Goal: Transaction & Acquisition: Purchase product/service

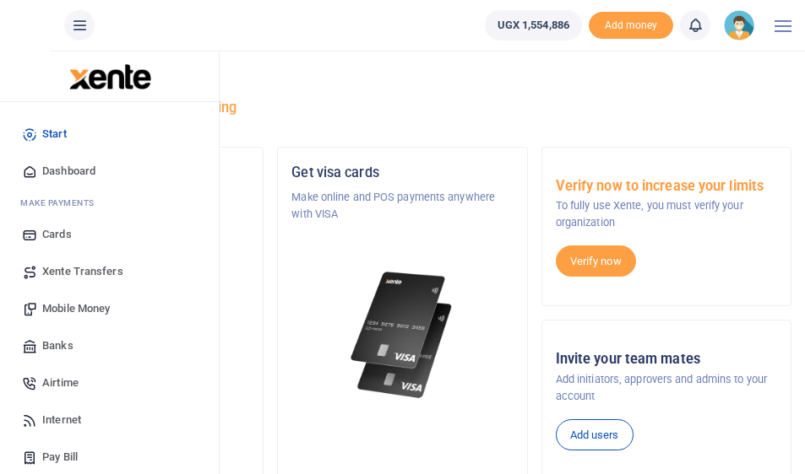
click at [51, 304] on span "Mobile Money" at bounding box center [76, 309] width 68 height 17
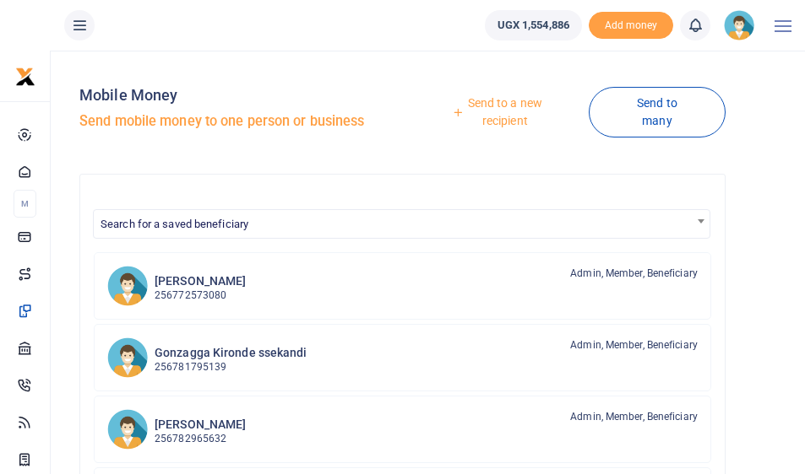
click at [519, 115] on link "Send to a new recipient" at bounding box center [499, 112] width 180 height 48
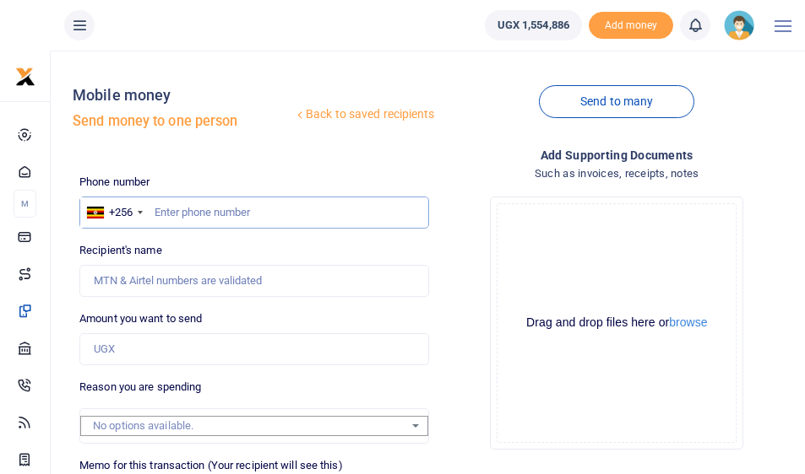
click at [179, 212] on input "text" at bounding box center [253, 213] width 349 height 32
type input "772401790"
type input "Sabrina Bakeera Kitaka"
type input "772401790"
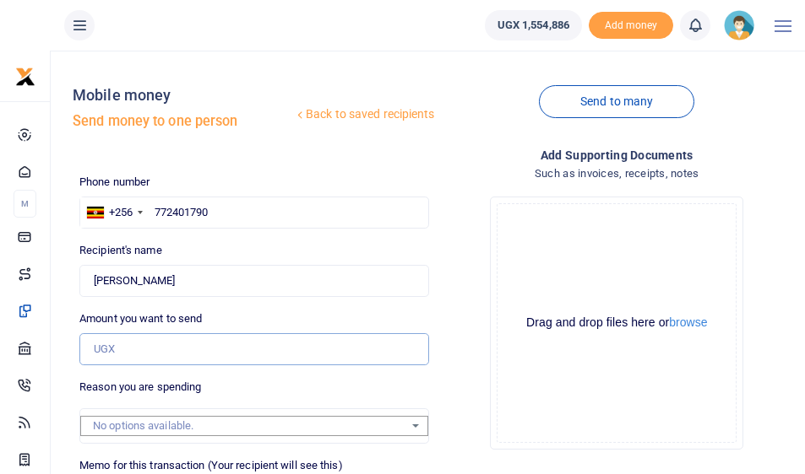
click at [143, 345] on input "Amount you want to send" at bounding box center [253, 349] width 349 height 32
type input "200,000"
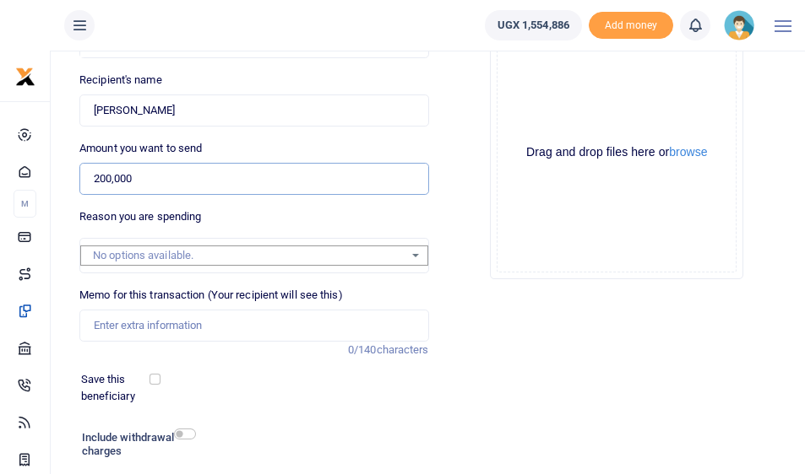
scroll to position [281, 0]
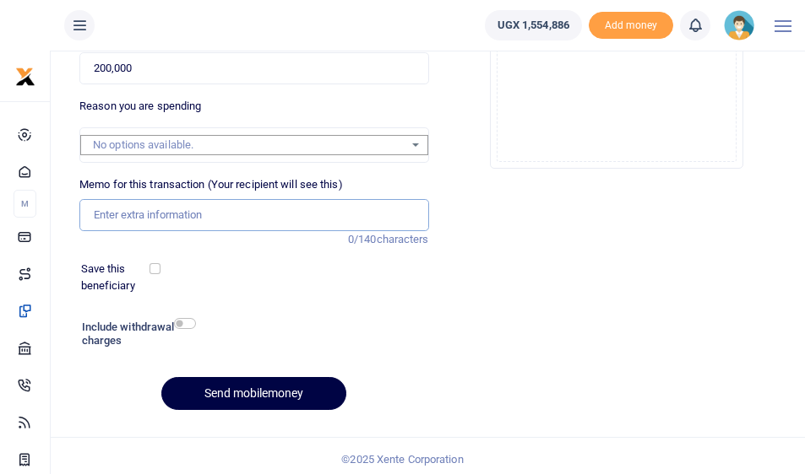
click at [164, 212] on input "Memo for this transaction (Your recipient will see this)" at bounding box center [253, 215] width 349 height 32
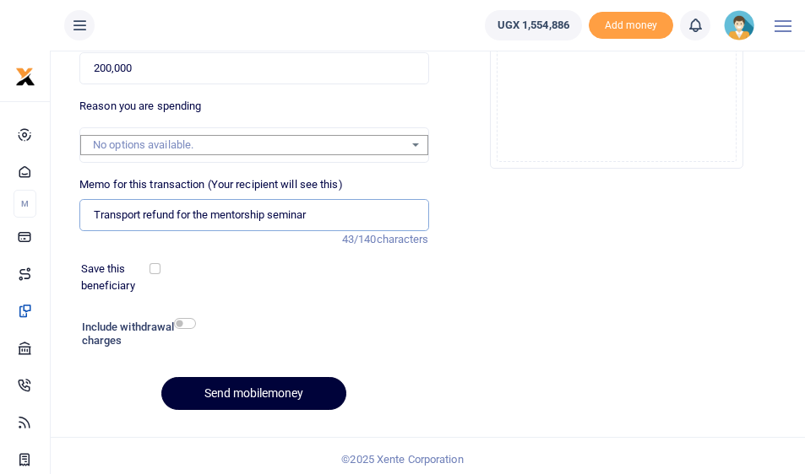
type input "Transport refund for the mentorship seminar"
click at [241, 388] on button "Send mobilemoney" at bounding box center [253, 393] width 185 height 33
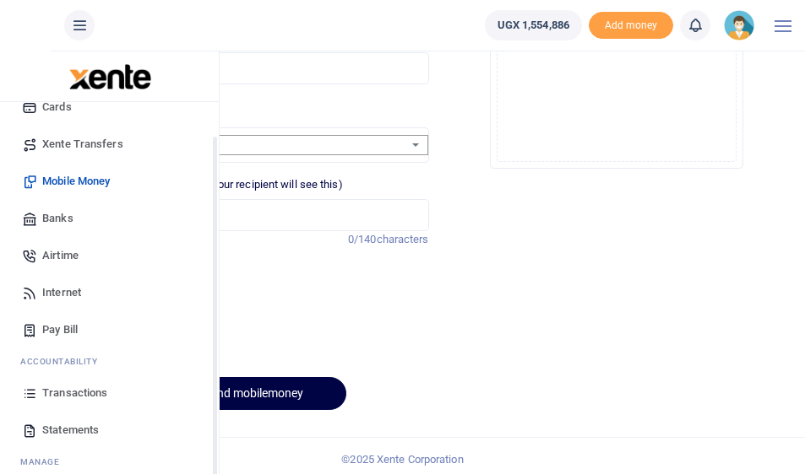
scroll to position [51, 0]
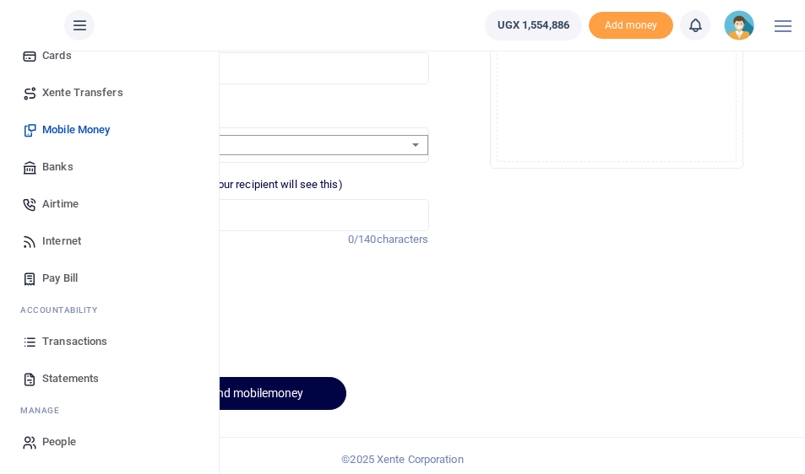
click at [68, 344] on span "Transactions" at bounding box center [74, 341] width 65 height 17
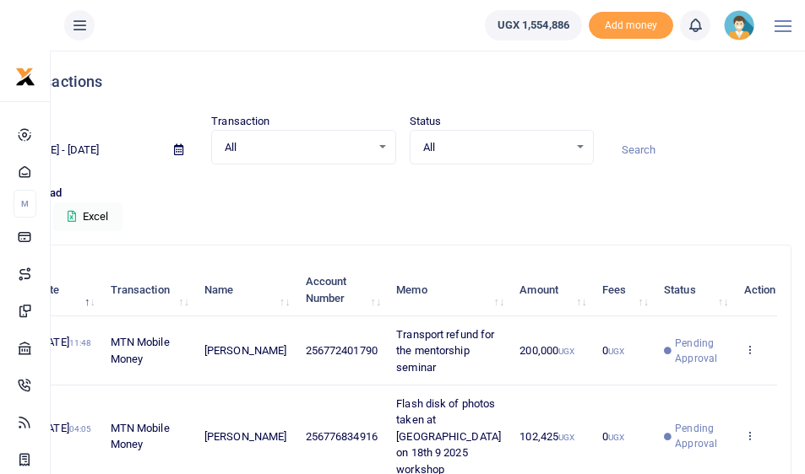
scroll to position [276, 0]
